Goal: Transaction & Acquisition: Book appointment/travel/reservation

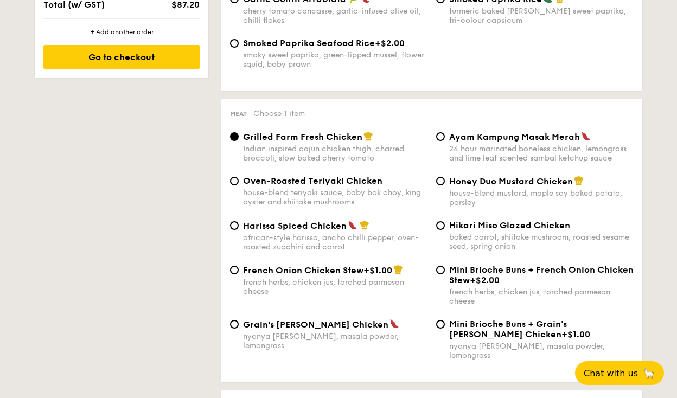
scroll to position [748, 0]
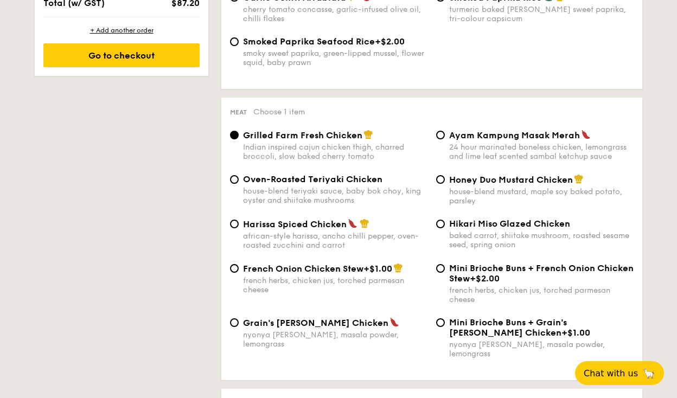
click at [480, 195] on div "house-blend mustard, maple soy baked potato, parsley" at bounding box center [541, 196] width 184 height 18
click at [445, 184] on input "Honey Duo Mustard Chicken house-blend mustard, maple soy baked potato, parsley" at bounding box center [440, 179] width 9 height 9
radio input "true"
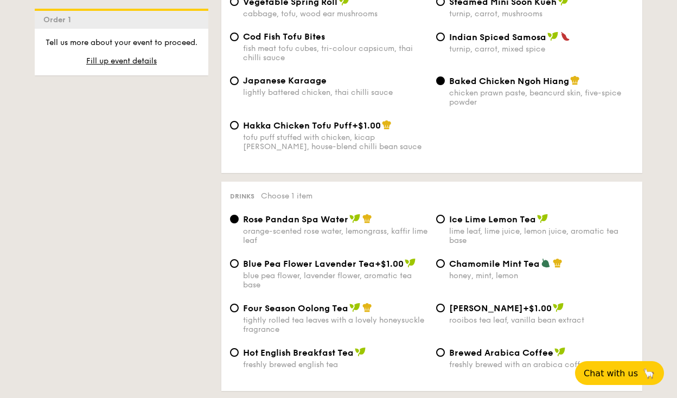
scroll to position [1980, 0]
click at [473, 214] on span "Ice Lime Lemon Tea" at bounding box center [492, 219] width 87 height 10
click at [445, 214] on input "Ice Lime Lemon Tea lime leaf, lime juice, lemon juice, aromatic tea base" at bounding box center [440, 218] width 9 height 9
radio input "true"
click at [345, 302] on div "Four Season Oolong Tea tightly rolled tea leaves with a lovely honeysuckle frag…" at bounding box center [335, 317] width 184 height 31
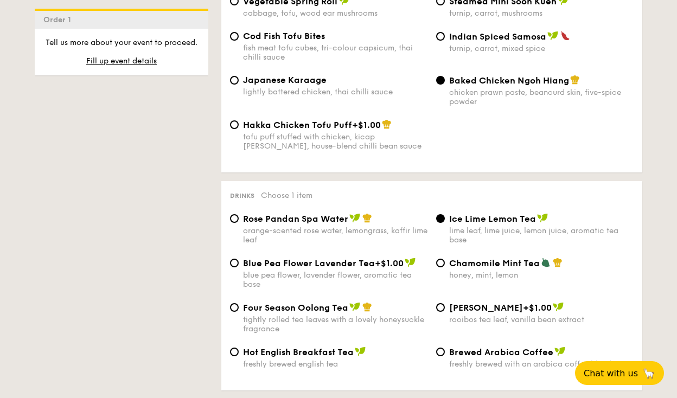
click at [239, 303] on input "Four Season Oolong Tea tightly rolled tea leaves with a lovely honeysuckle frag…" at bounding box center [234, 307] width 9 height 9
radio input "true"
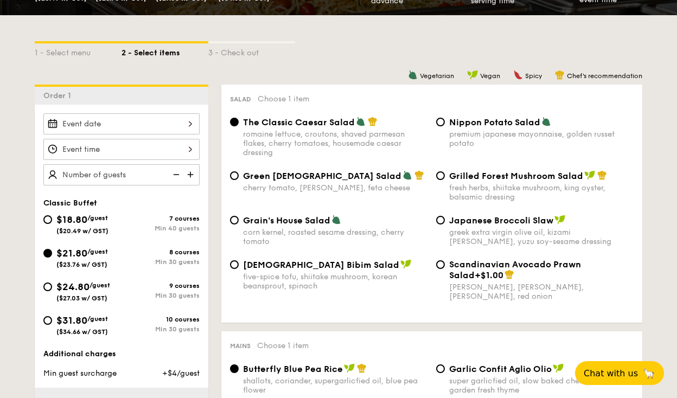
scroll to position [227, 0]
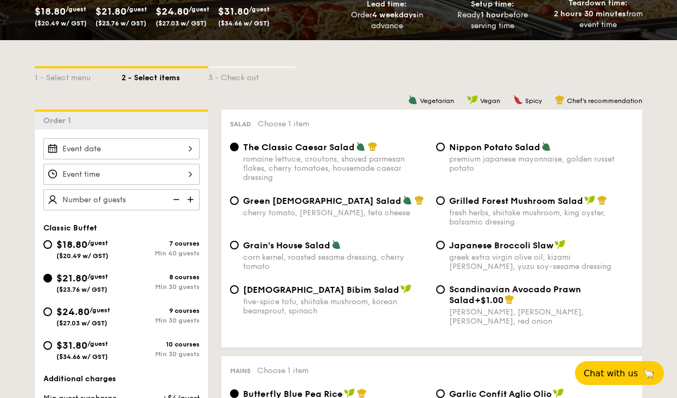
click at [142, 151] on div "2025 Oct [DATE] Tue Wed Thu Fri Sat Sun 1 2 3 4 5 6 7 8 9 10 11 12 13 14 15 16 …" at bounding box center [121, 148] width 156 height 21
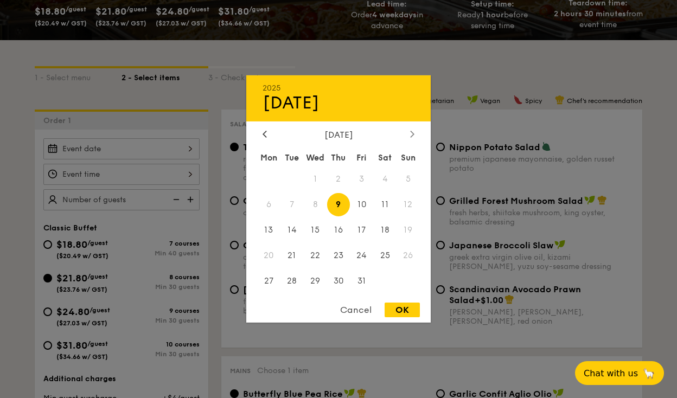
click at [412, 133] on icon at bounding box center [412, 133] width 4 height 7
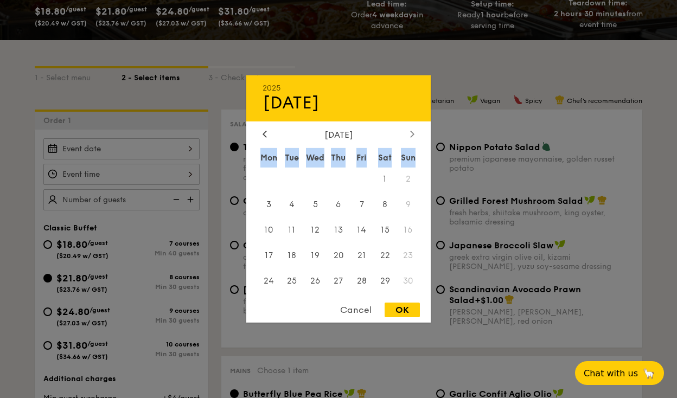
click at [412, 133] on icon at bounding box center [412, 133] width 4 height 7
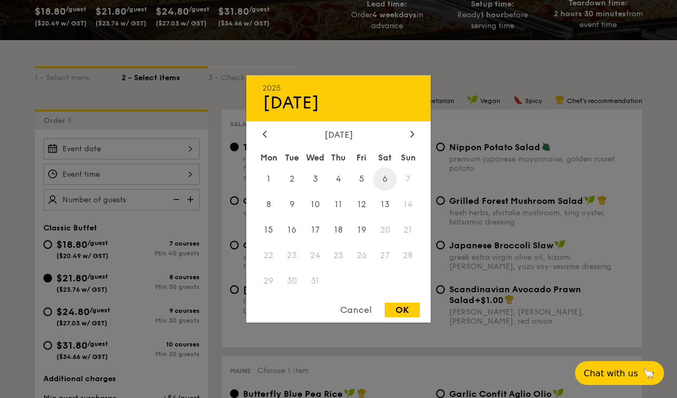
click at [384, 179] on span "6" at bounding box center [384, 179] width 23 height 23
click at [406, 316] on div "OK" at bounding box center [402, 310] width 35 height 15
type input "[DATE]"
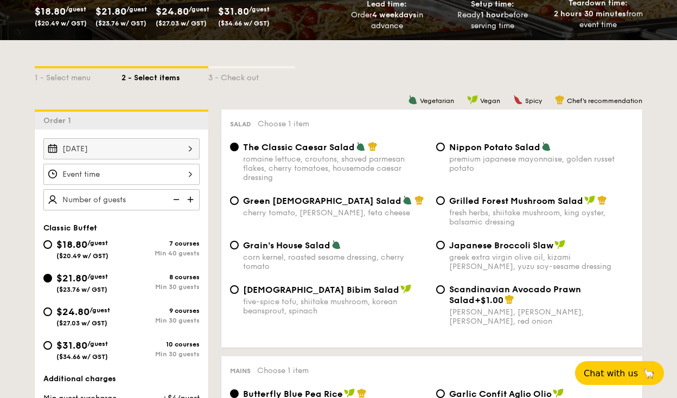
click at [145, 176] on div "12 1 2 3 4 5 6 7 8 9 10 11 00 15 30 45 am pm Cancel OK" at bounding box center [121, 174] width 156 height 21
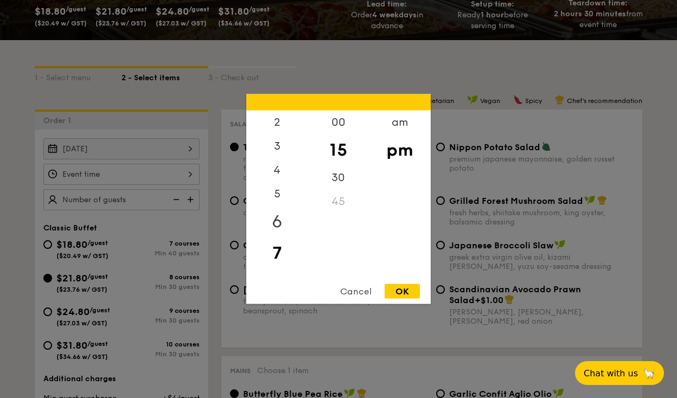
click at [279, 214] on div "6" at bounding box center [276, 221] width 61 height 31
click at [336, 181] on div "30" at bounding box center [338, 181] width 61 height 31
click at [399, 290] on div "OK" at bounding box center [402, 291] width 35 height 15
type input "6:30PM"
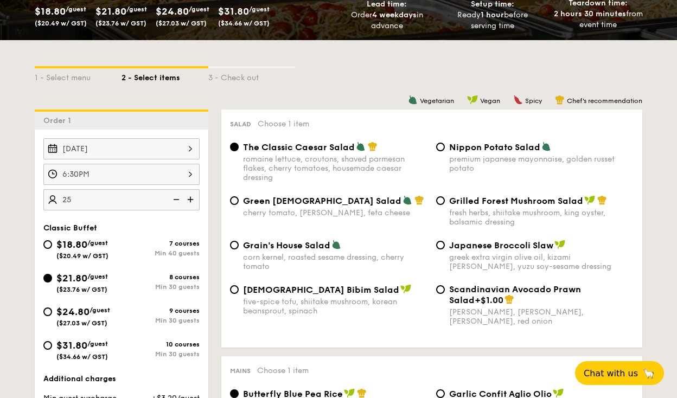
type input "25 guests"
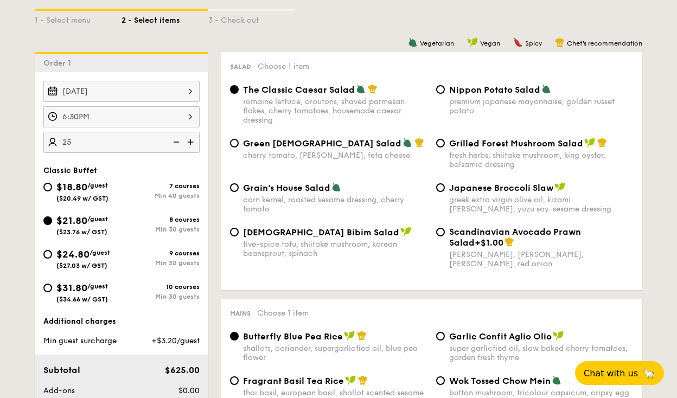
scroll to position [286, 0]
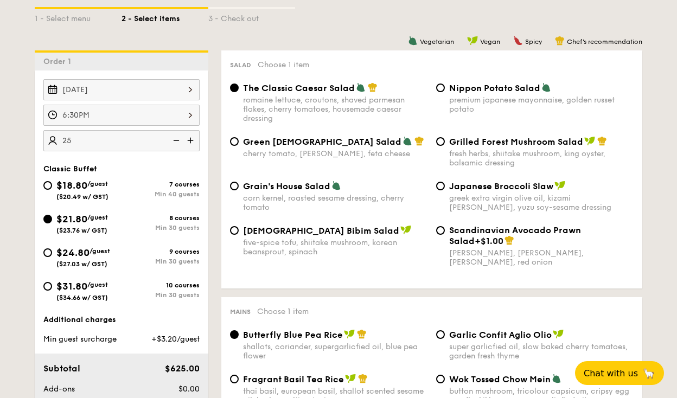
click at [109, 192] on div "$18.80 /guest ($20.49 w/ GST)" at bounding box center [82, 189] width 52 height 23
click at [52, 190] on input "$18.80 /guest ($20.49 w/ GST) 7 courses Min 40 guests" at bounding box center [47, 185] width 9 height 9
radio input "true"
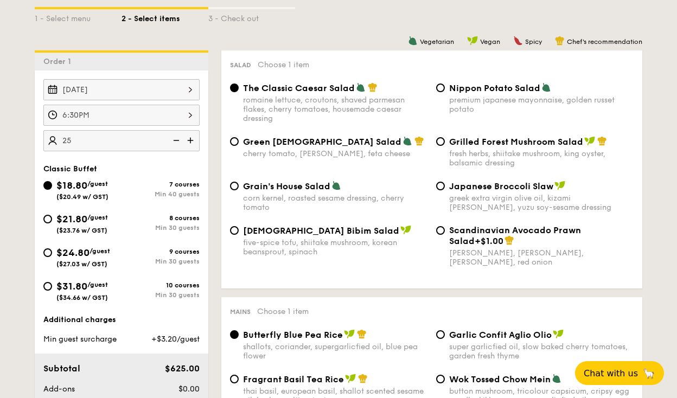
radio input "true"
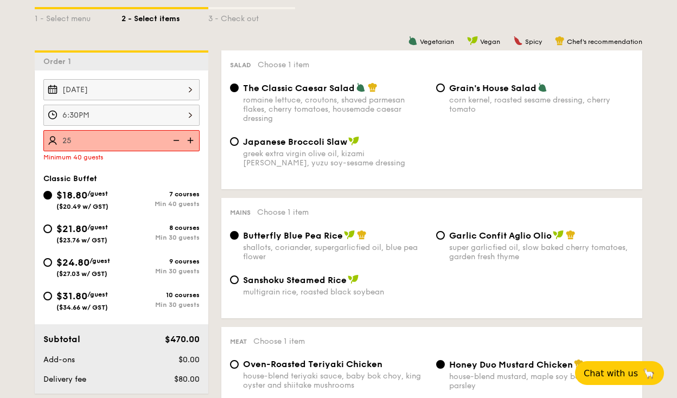
click at [118, 231] on div "$21.80 /guest ($23.76 w/ GST)" at bounding box center [82, 232] width 78 height 23
click at [52, 231] on input "$21.80 /guest ($23.76 w/ GST) 8 courses Min 30 guests" at bounding box center [47, 229] width 9 height 9
radio input "true"
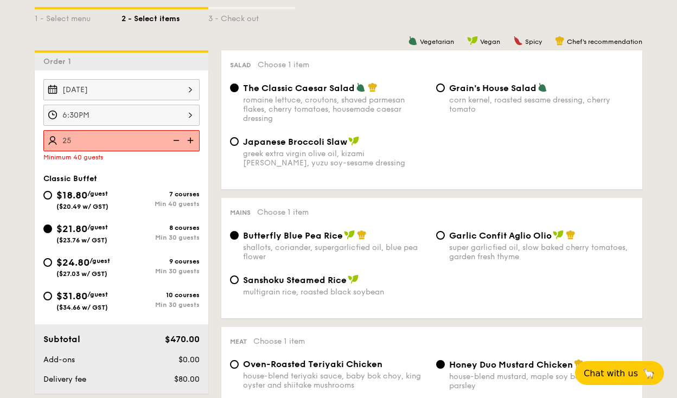
radio input "true"
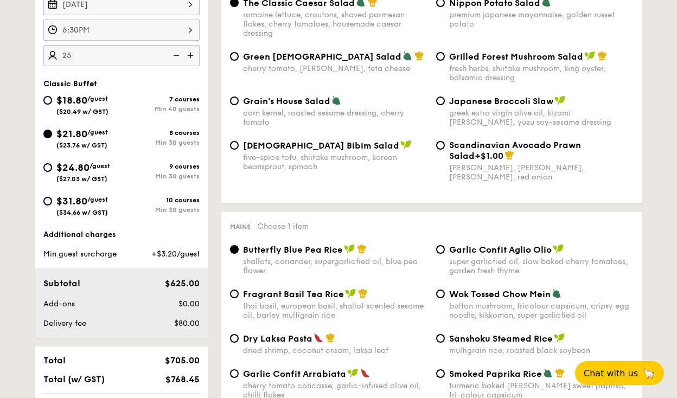
scroll to position [367, 0]
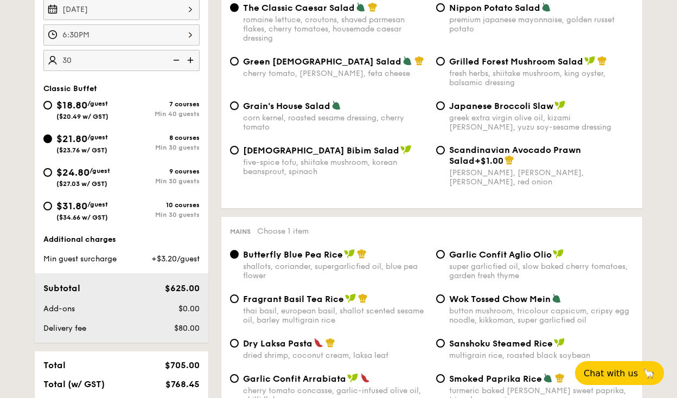
type input "30"
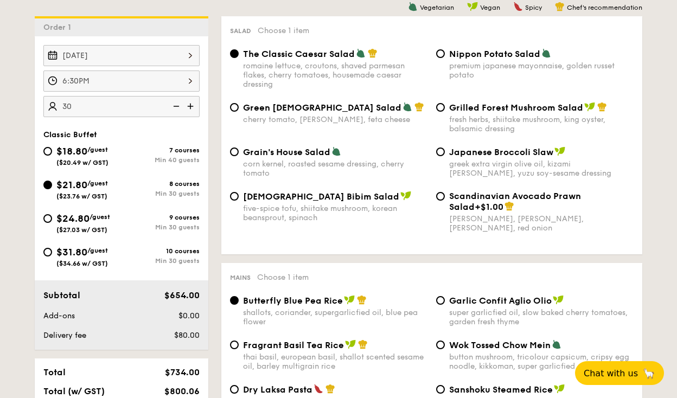
scroll to position [280, 0]
